Goal: Navigation & Orientation: Find specific page/section

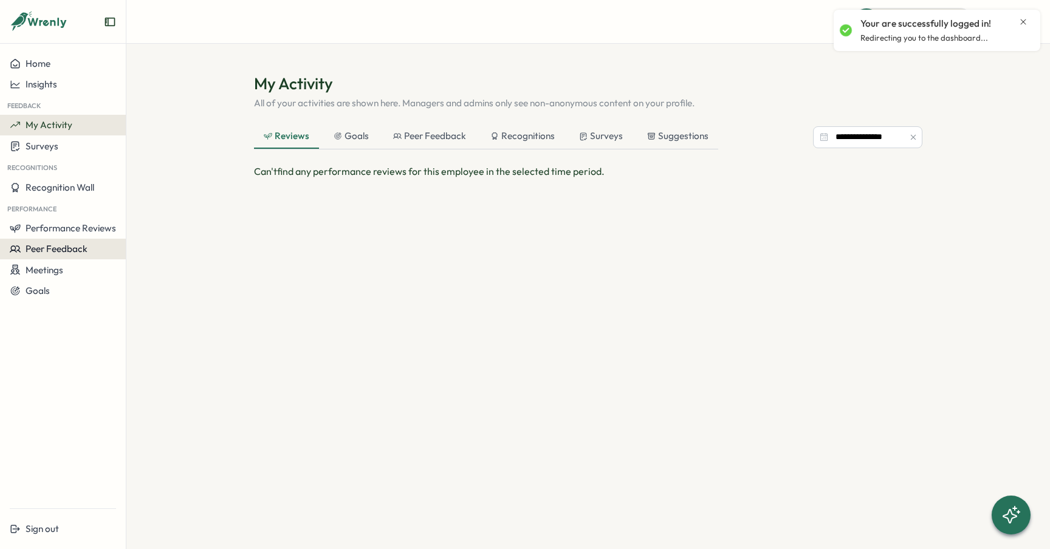
click at [63, 248] on span "Peer Feedback" at bounding box center [57, 249] width 62 height 12
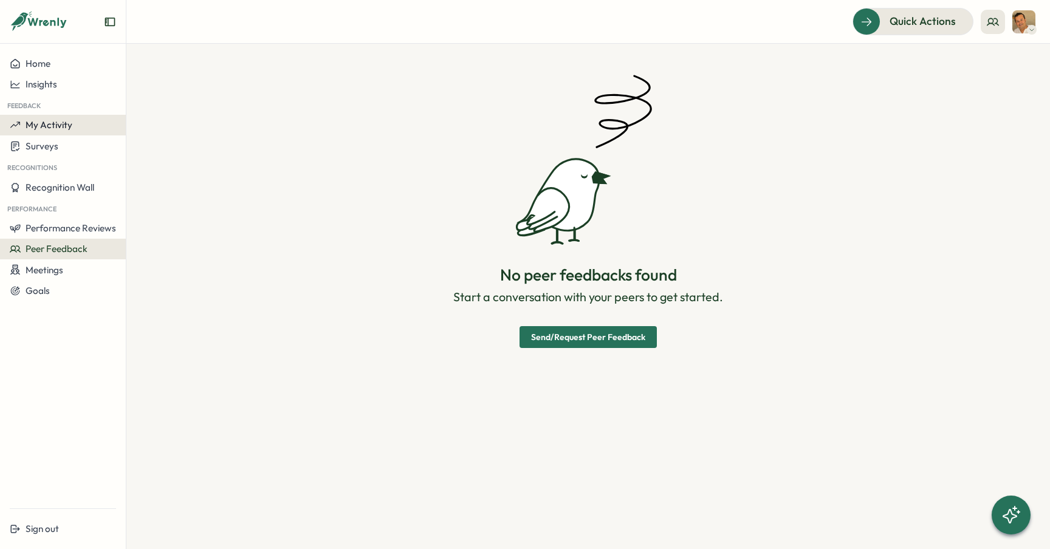
click at [60, 125] on span "My Activity" at bounding box center [49, 125] width 47 height 12
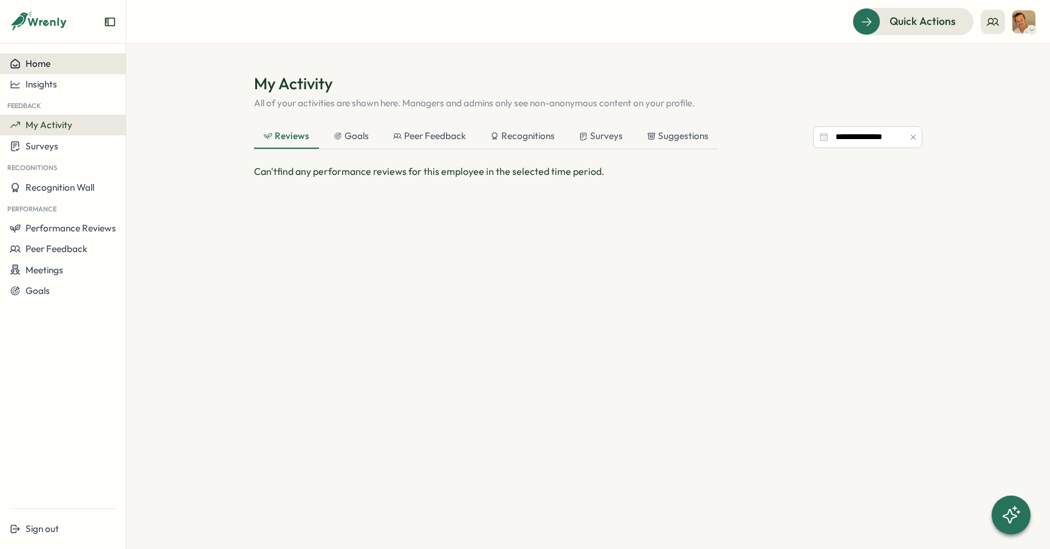
click at [75, 60] on div "Home" at bounding box center [63, 63] width 106 height 11
